Goal: Check status: Check status

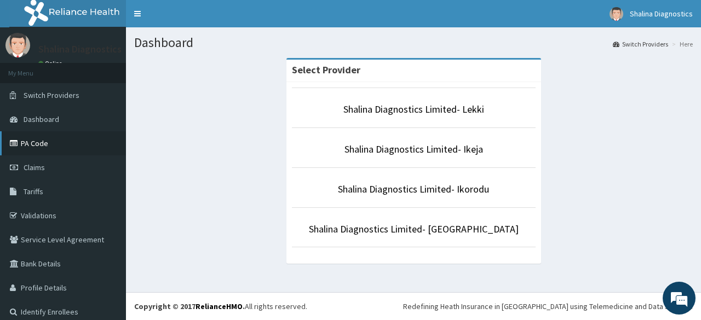
click at [50, 143] on link "PA Code" at bounding box center [63, 143] width 126 height 24
click at [472, 149] on link "Shalina Diagnostics Limited- Ikeja" at bounding box center [414, 149] width 139 height 13
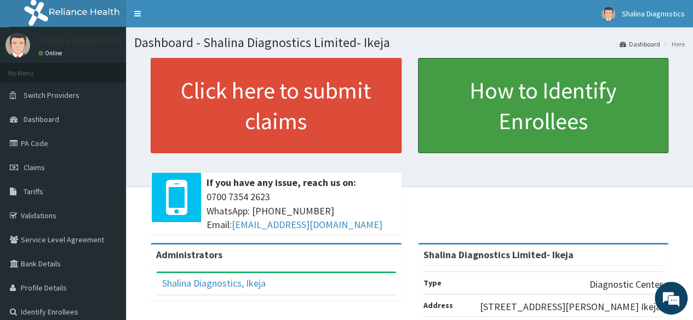
click at [472, 149] on link "How to Identify Enrollees" at bounding box center [543, 105] width 251 height 95
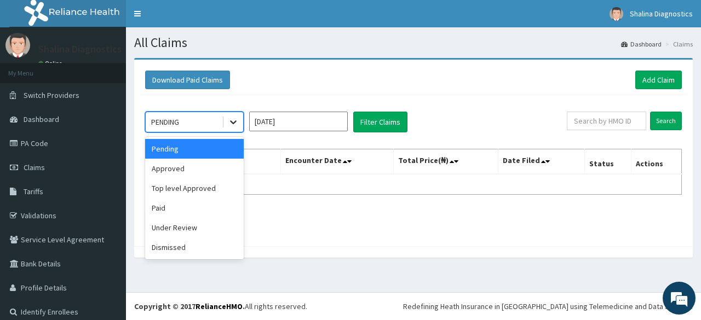
click at [236, 123] on icon at bounding box center [233, 122] width 11 height 11
click at [197, 173] on div "Approved" at bounding box center [194, 169] width 99 height 20
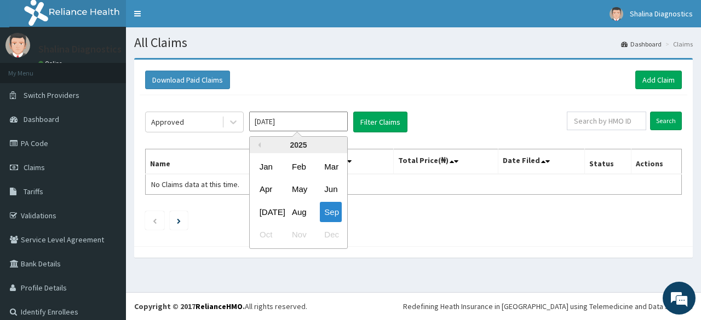
click at [272, 125] on input "[DATE]" at bounding box center [298, 122] width 99 height 20
click at [335, 125] on input "[DATE]" at bounding box center [298, 122] width 99 height 20
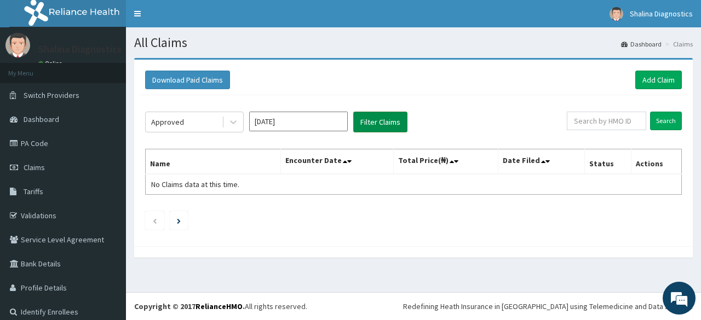
click at [387, 126] on button "Filter Claims" at bounding box center [380, 122] width 54 height 21
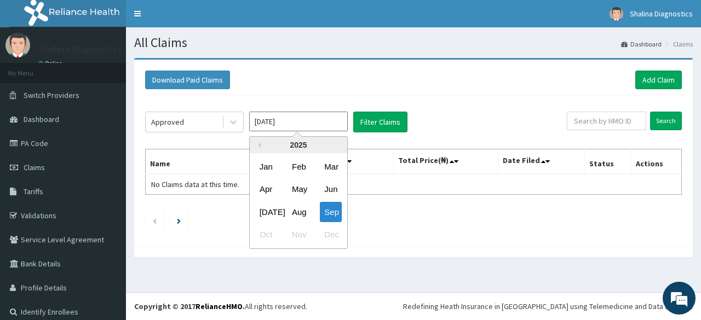
click at [271, 116] on input "[DATE]" at bounding box center [298, 122] width 99 height 20
click at [301, 210] on div "Aug" at bounding box center [299, 212] width 22 height 20
type input "[DATE]"
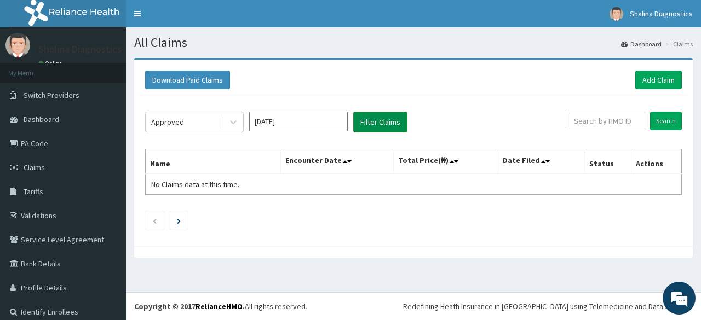
click at [374, 123] on button "Filter Claims" at bounding box center [380, 122] width 54 height 21
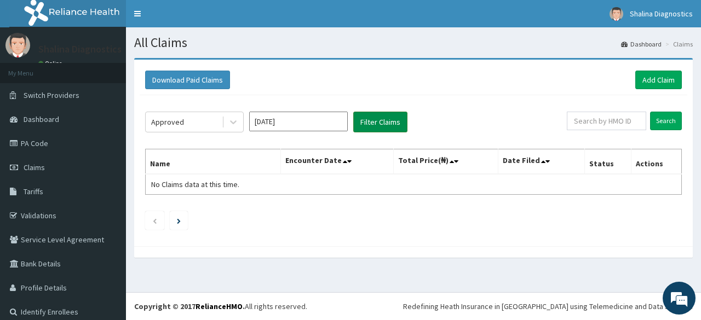
click at [374, 123] on button "Filter Claims" at bounding box center [380, 122] width 54 height 21
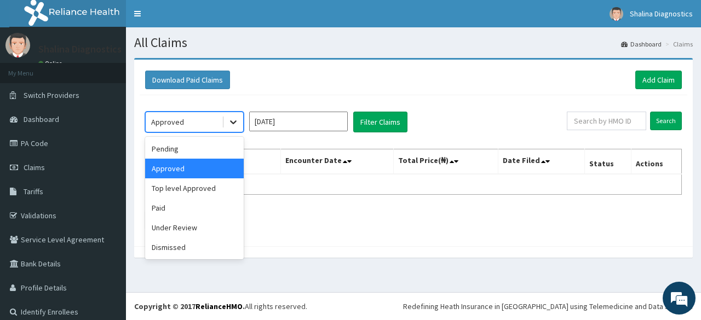
click at [238, 121] on icon at bounding box center [233, 122] width 11 height 11
click at [179, 147] on div "Pending" at bounding box center [194, 149] width 99 height 20
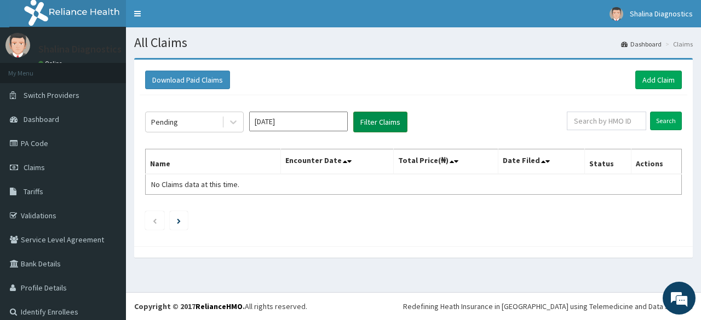
click at [381, 121] on button "Filter Claims" at bounding box center [380, 122] width 54 height 21
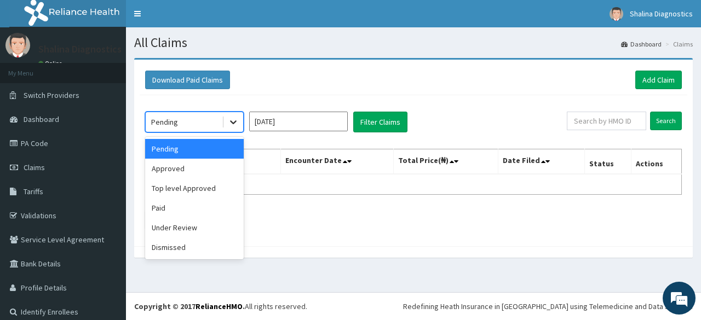
click at [236, 122] on icon at bounding box center [233, 122] width 11 height 11
click at [233, 214] on div "Paid" at bounding box center [194, 208] width 99 height 20
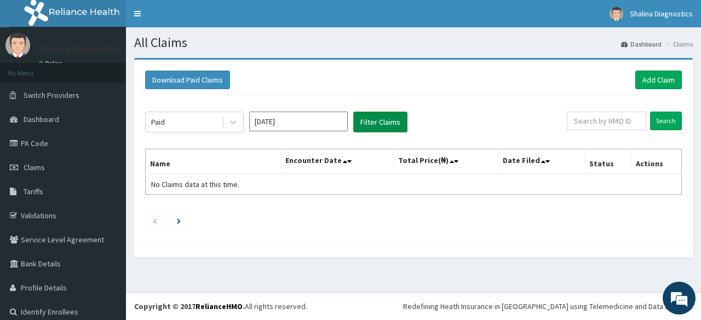
click at [378, 125] on button "Filter Claims" at bounding box center [380, 122] width 54 height 21
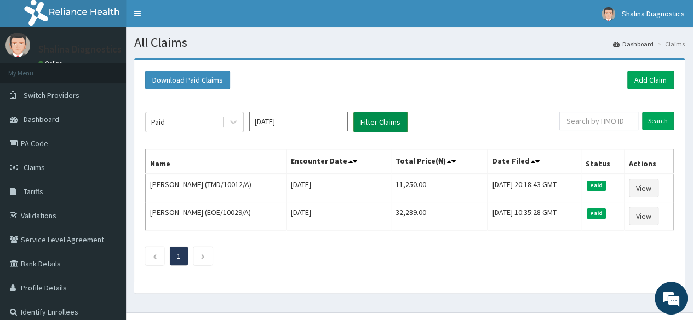
click at [378, 125] on button "Filter Claims" at bounding box center [380, 122] width 54 height 21
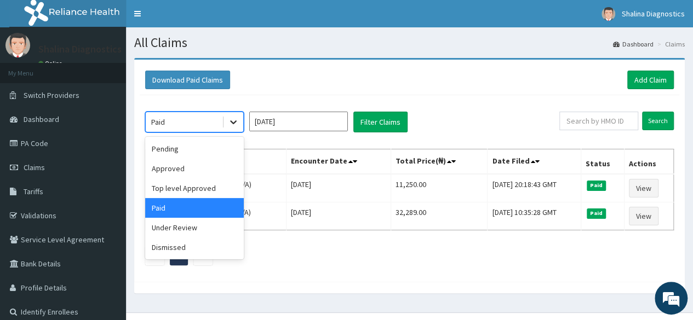
click at [231, 119] on icon at bounding box center [233, 122] width 11 height 11
click at [175, 229] on div "Under Review" at bounding box center [194, 228] width 99 height 20
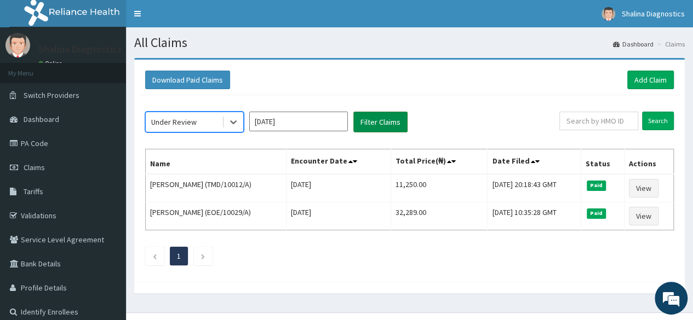
click at [366, 119] on button "Filter Claims" at bounding box center [380, 122] width 54 height 21
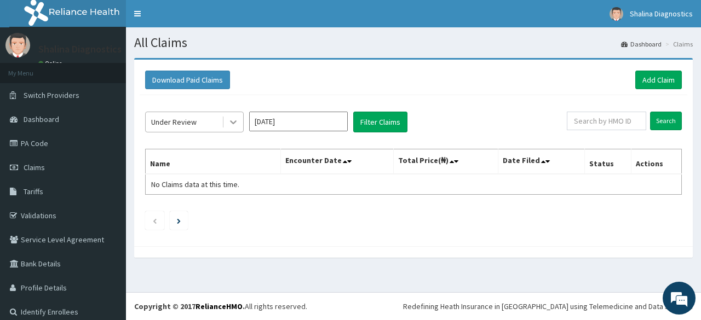
click at [236, 122] on icon at bounding box center [233, 122] width 11 height 11
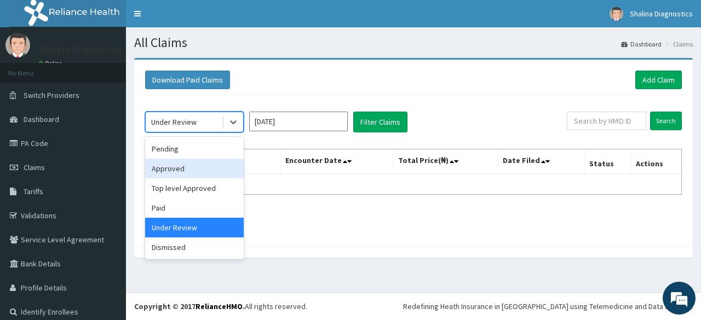
click at [196, 165] on div "Approved" at bounding box center [194, 169] width 99 height 20
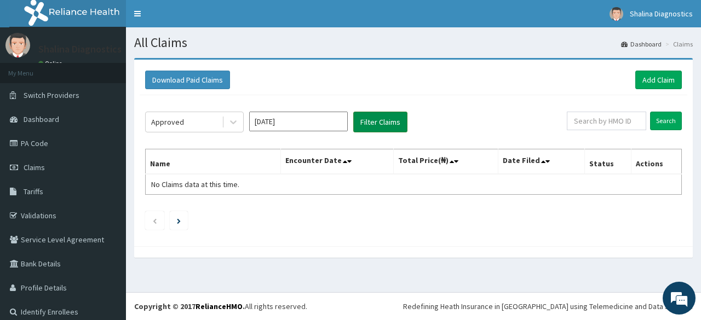
click at [390, 123] on button "Filter Claims" at bounding box center [380, 122] width 54 height 21
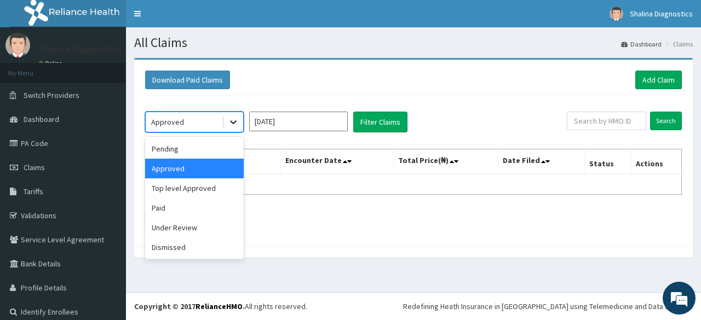
click at [233, 127] on icon at bounding box center [233, 122] width 11 height 11
click at [188, 228] on div "Under Review" at bounding box center [194, 228] width 99 height 20
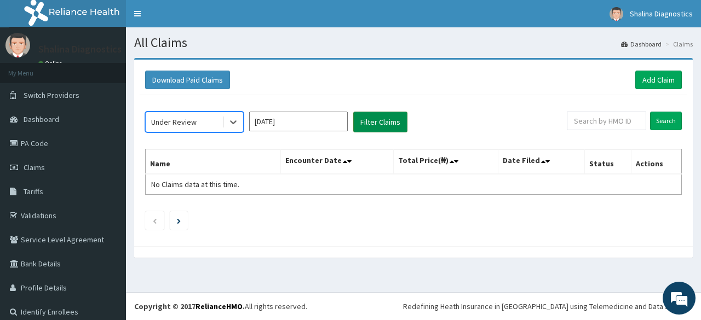
click at [391, 124] on button "Filter Claims" at bounding box center [380, 122] width 54 height 21
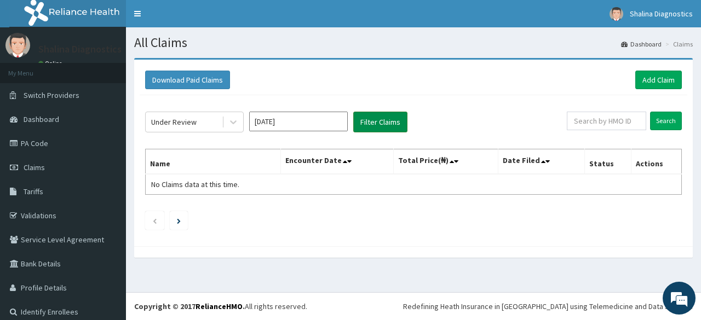
click at [391, 124] on button "Filter Claims" at bounding box center [380, 122] width 54 height 21
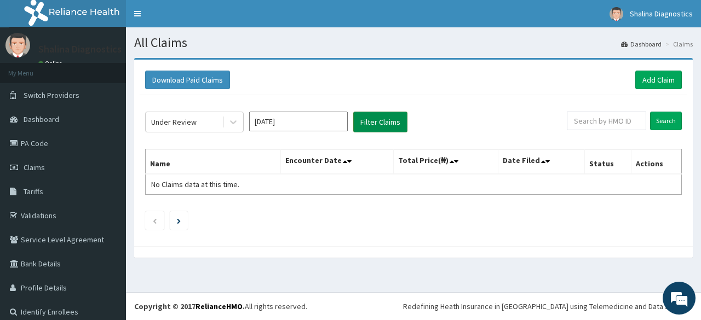
click at [391, 124] on button "Filter Claims" at bounding box center [380, 122] width 54 height 21
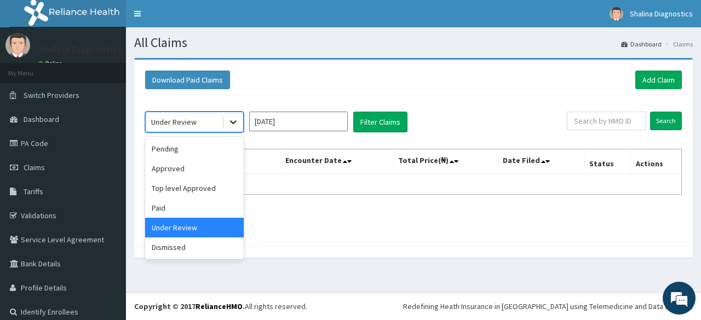
click at [234, 121] on icon at bounding box center [233, 122] width 11 height 11
click at [169, 190] on div "Top level Approved" at bounding box center [194, 189] width 99 height 20
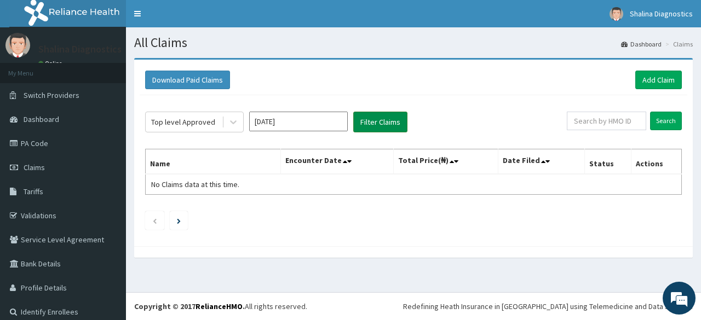
click at [366, 122] on button "Filter Claims" at bounding box center [380, 122] width 54 height 21
click at [392, 122] on button "Filter Claims" at bounding box center [380, 122] width 54 height 21
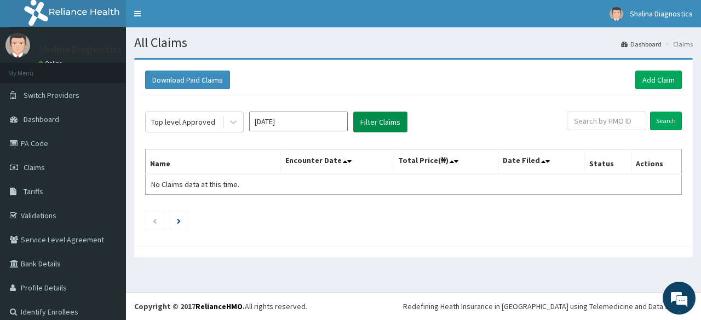
click at [392, 122] on button "Filter Claims" at bounding box center [380, 122] width 54 height 21
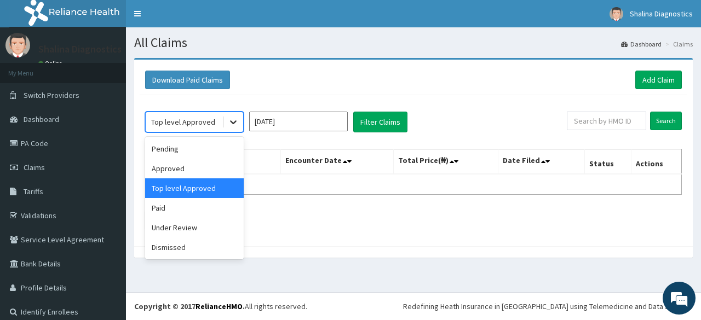
click at [236, 120] on icon at bounding box center [233, 122] width 11 height 11
click at [179, 147] on div "Pending" at bounding box center [194, 149] width 99 height 20
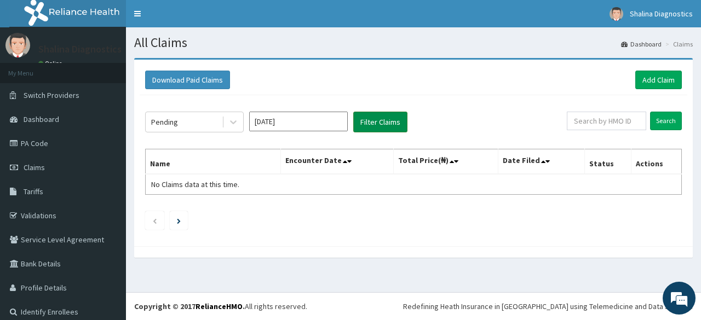
click at [368, 124] on button "Filter Claims" at bounding box center [380, 122] width 54 height 21
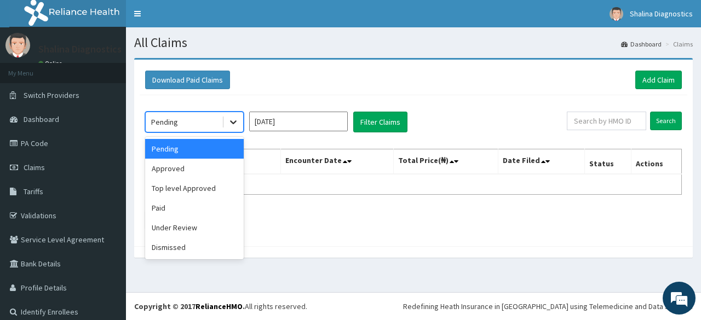
click at [236, 122] on icon at bounding box center [233, 122] width 11 height 11
click at [188, 165] on div "Approved" at bounding box center [194, 169] width 99 height 20
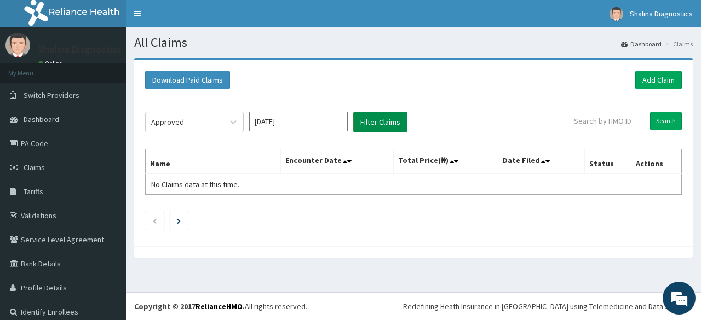
click at [366, 125] on button "Filter Claims" at bounding box center [380, 122] width 54 height 21
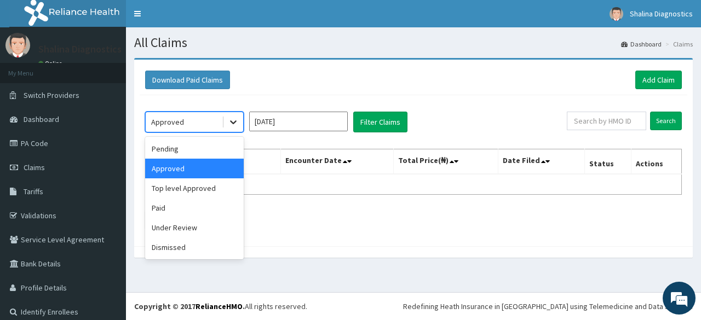
click at [234, 120] on icon at bounding box center [233, 122] width 11 height 11
click at [179, 188] on div "Top level Approved" at bounding box center [194, 189] width 99 height 20
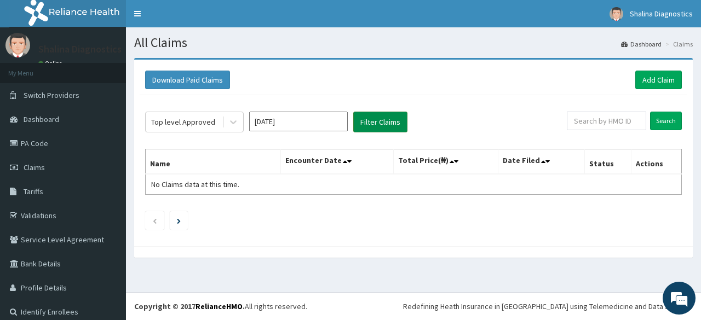
click at [367, 128] on button "Filter Claims" at bounding box center [380, 122] width 54 height 21
